Goal: Information Seeking & Learning: Learn about a topic

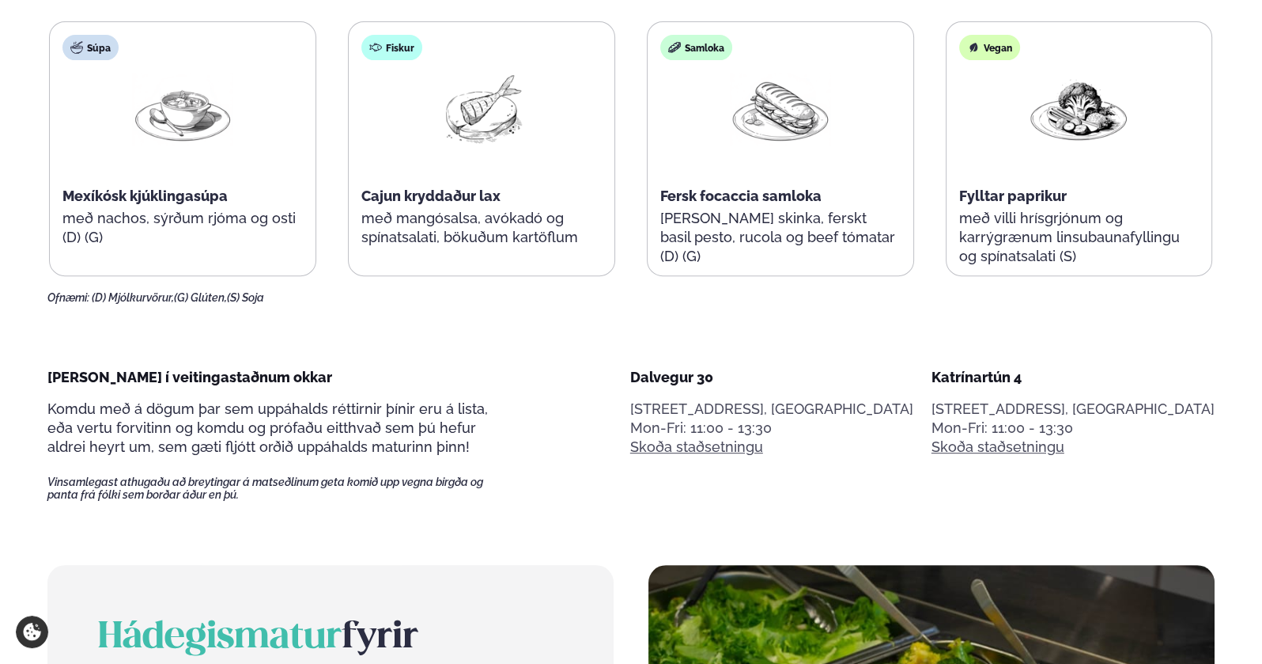
scroll to position [711, 0]
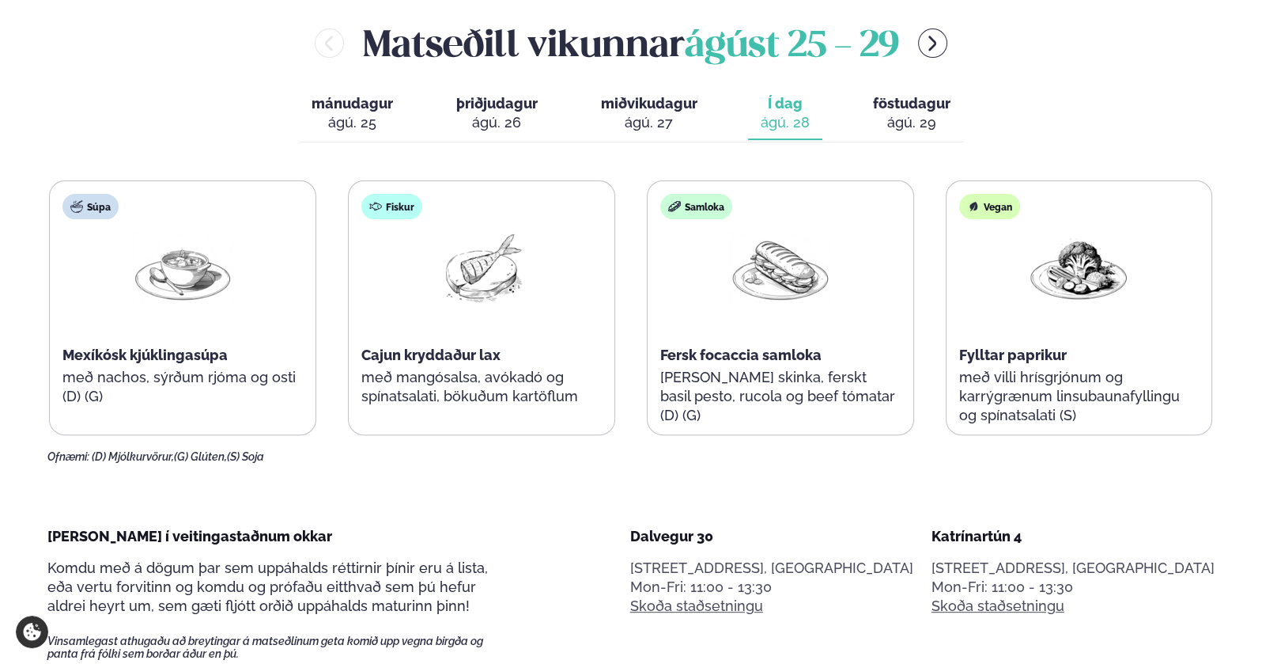
click at [921, 111] on button "föstudagur fös. [DATE]" at bounding box center [911, 114] width 103 height 52
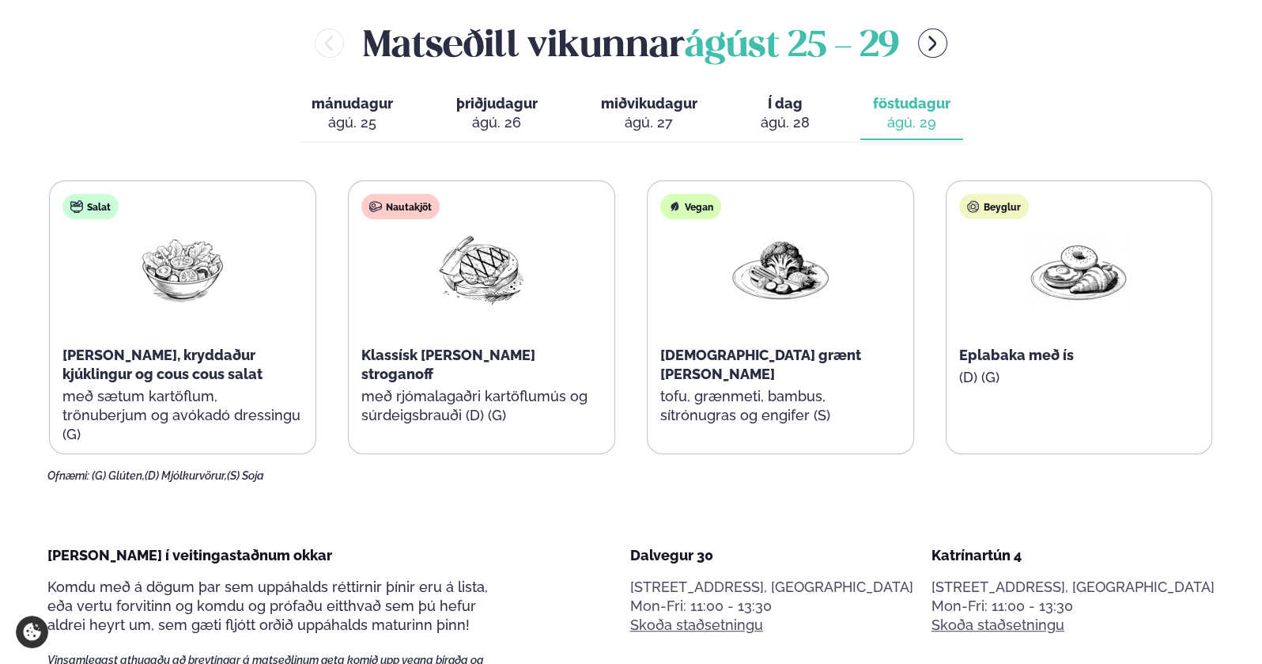
click at [847, 151] on div "Matseðill vikunnar [DATE] - [DATE] mánudagur mán. [DATE] þriðjudagur þri. [DATE…" at bounding box center [630, 249] width 1167 height 465
click at [772, 118] on div "ágú. 28" at bounding box center [785, 122] width 49 height 19
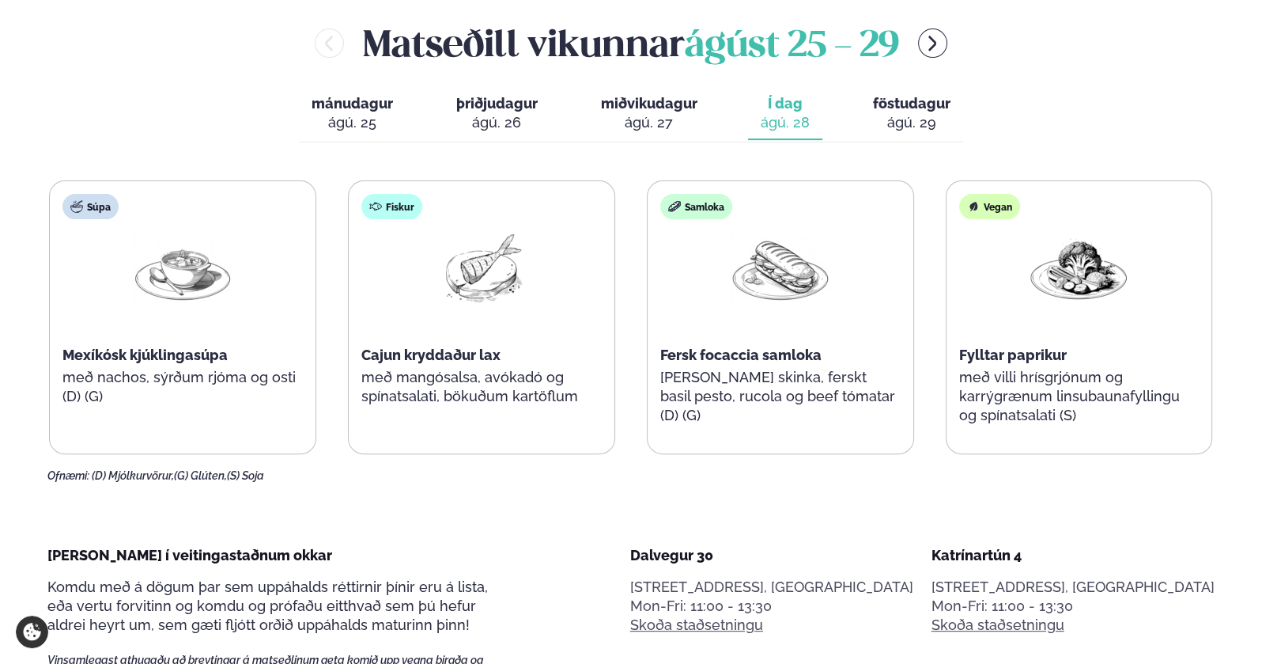
click at [885, 118] on div "ágú. 29" at bounding box center [912, 122] width 78 height 19
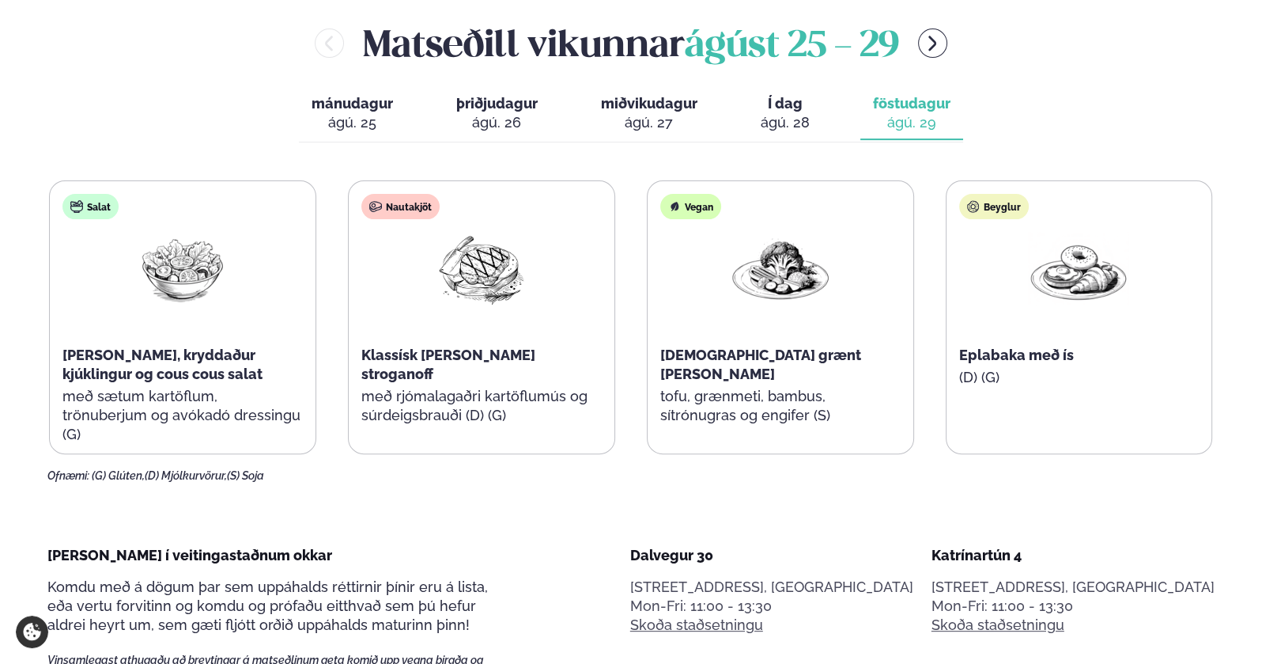
click at [799, 118] on div "ágú. 28" at bounding box center [785, 122] width 49 height 19
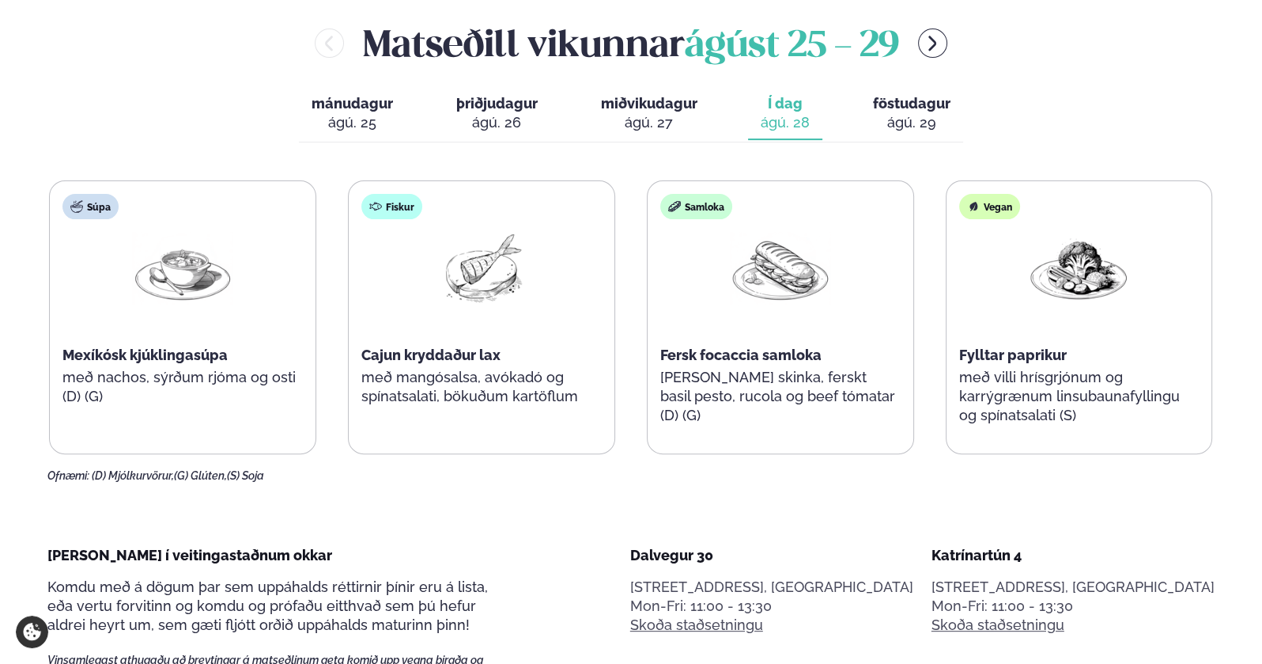
click at [894, 119] on div "ágú. 29" at bounding box center [912, 122] width 78 height 19
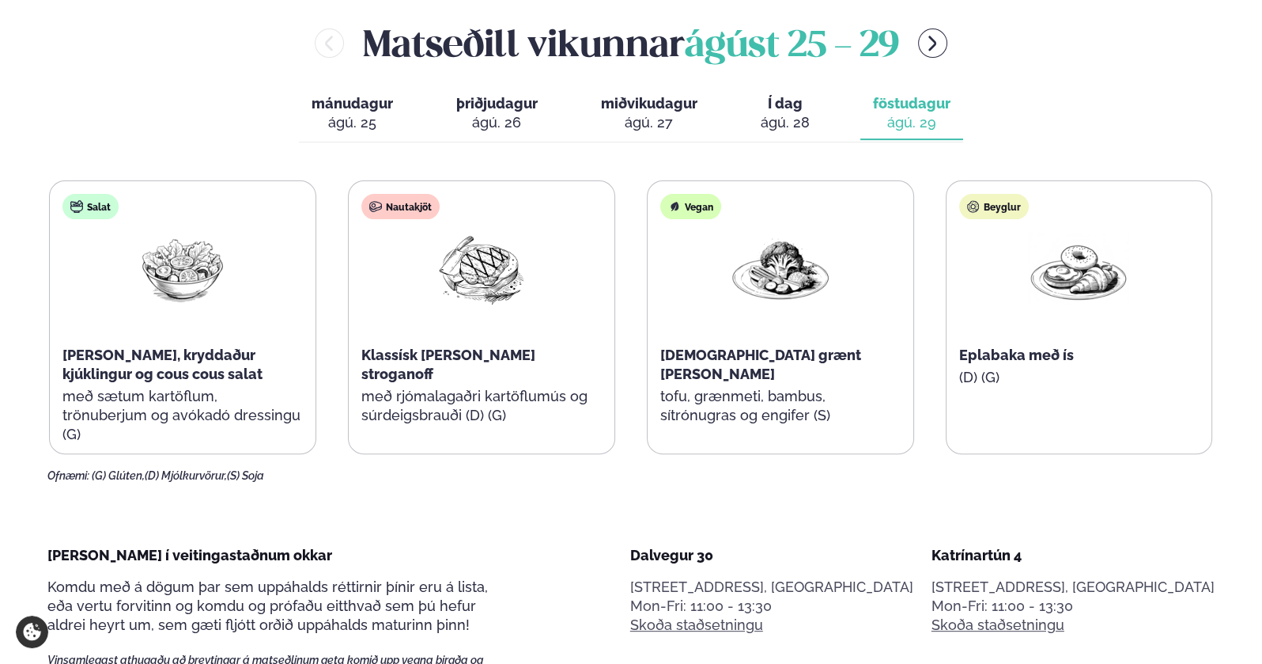
click at [832, 120] on div "mánudagur mán. [DATE] þriðjudagur þri. [DATE] miðvikudagur mið. [DATE] Í dag Í …" at bounding box center [631, 115] width 664 height 55
click at [788, 119] on div "ágú. 28" at bounding box center [785, 122] width 49 height 19
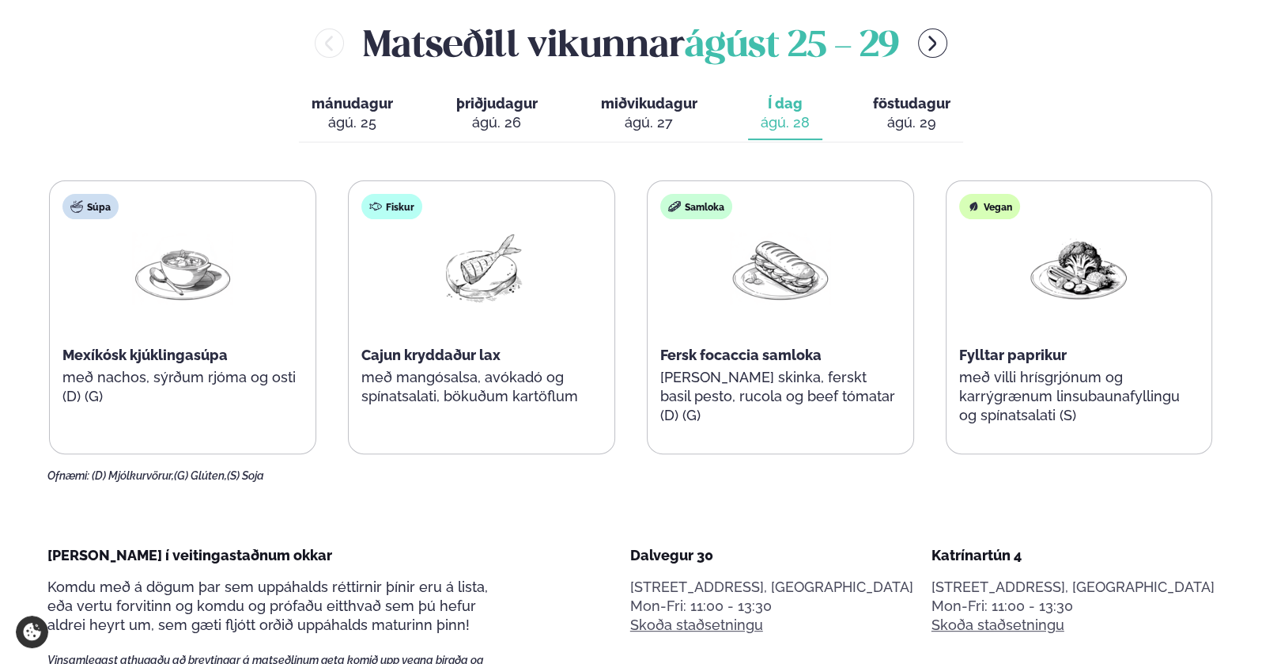
click at [896, 121] on div "ágú. 29" at bounding box center [912, 122] width 78 height 19
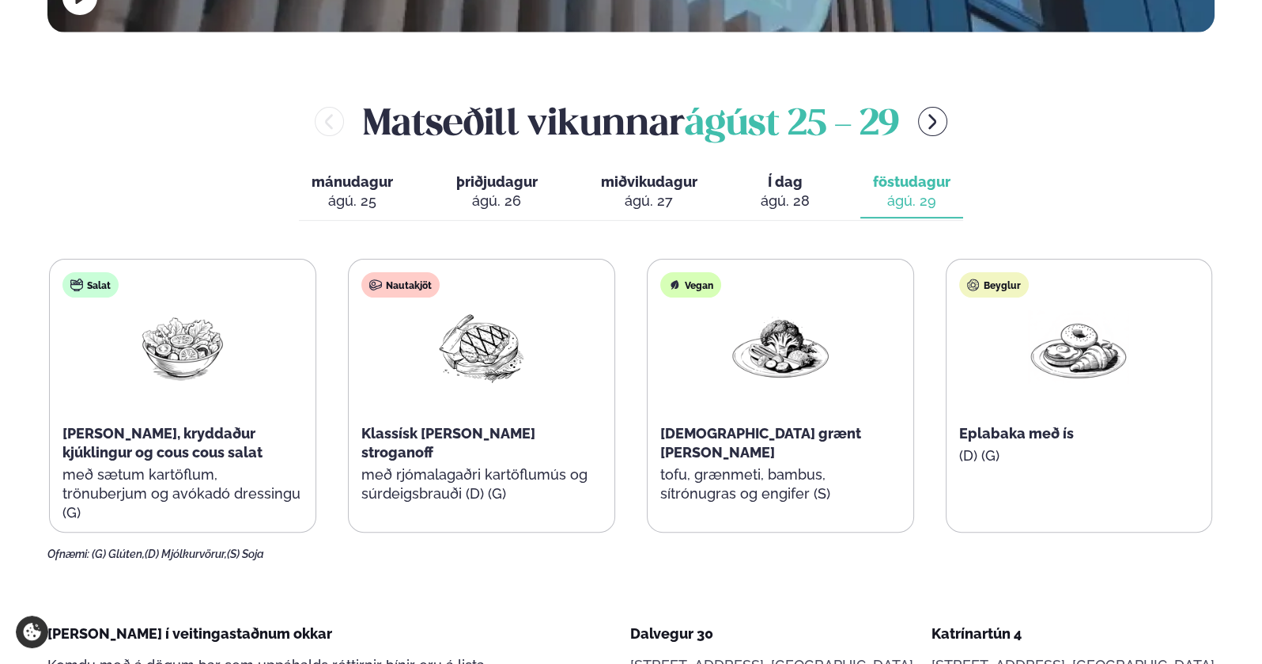
scroll to position [632, 0]
